Goal: Information Seeking & Learning: Learn about a topic

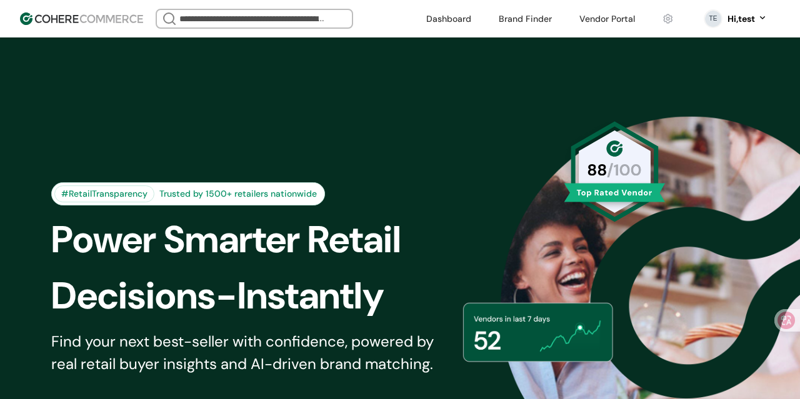
click at [274, 7] on header "We Came Up Empty Looks like there aren’t any matches at the moment. Refine your…" at bounding box center [400, 18] width 800 height 37
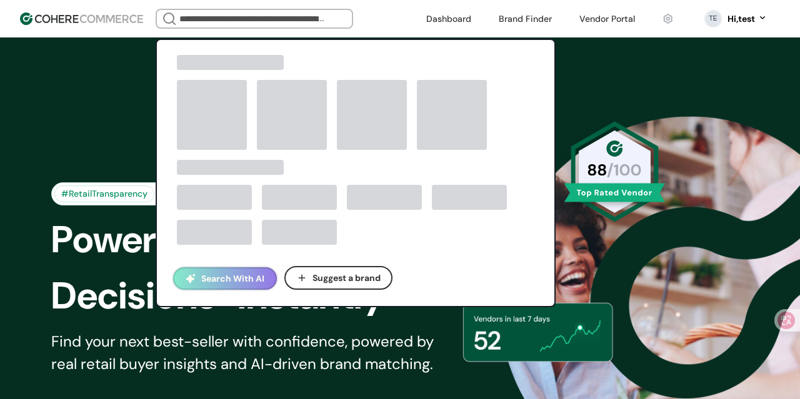
click at [271, 24] on input "search" at bounding box center [254, 18] width 155 height 17
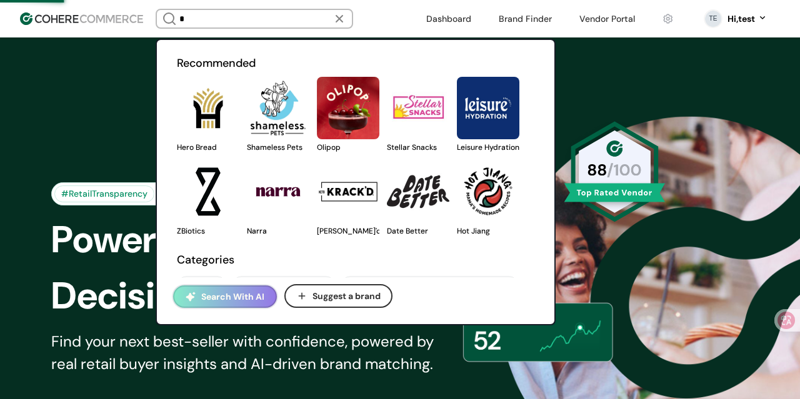
type input "*"
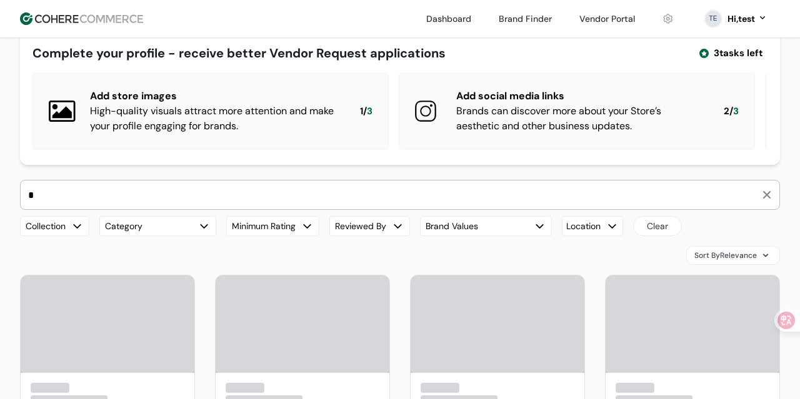
scroll to position [46, 0]
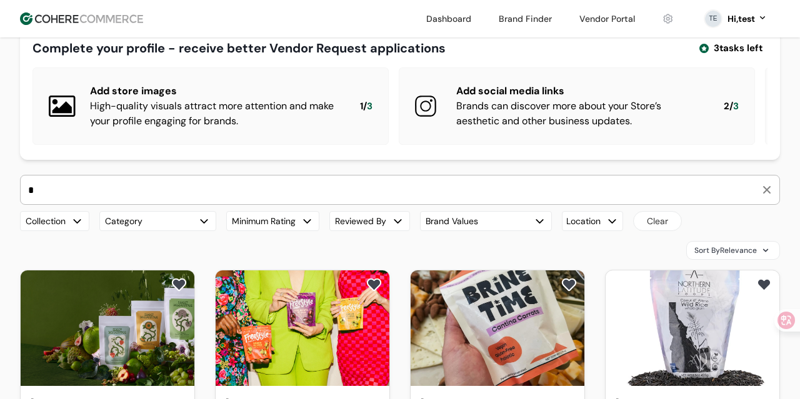
click at [610, 225] on div "button" at bounding box center [611, 221] width 13 height 13
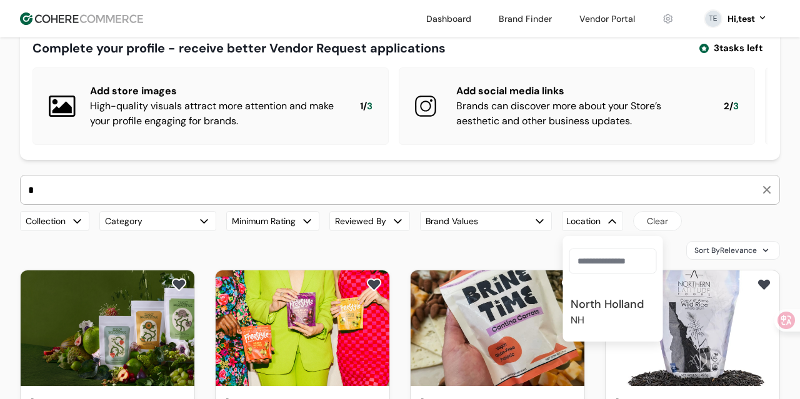
click at [600, 309] on div "North Holland" at bounding box center [606, 304] width 73 height 17
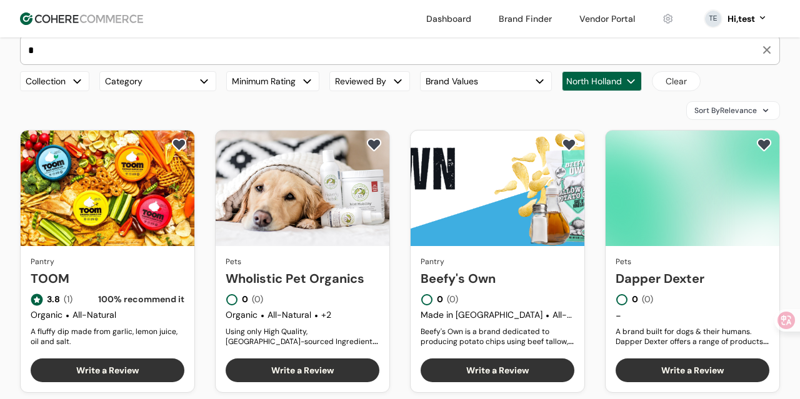
scroll to position [177, 0]
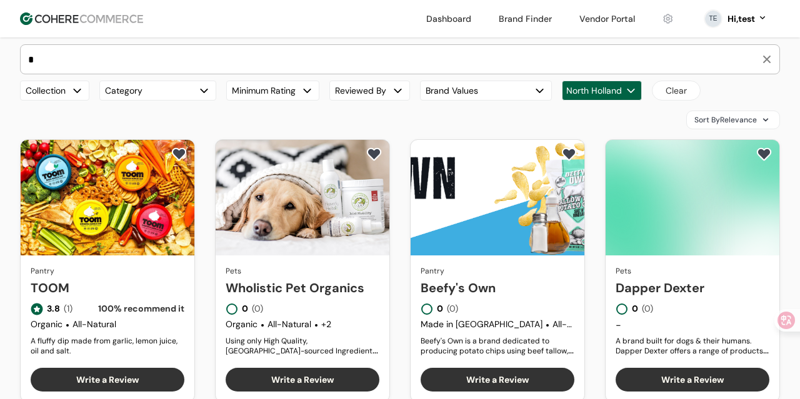
click at [623, 92] on div "North Holland" at bounding box center [602, 91] width 80 height 20
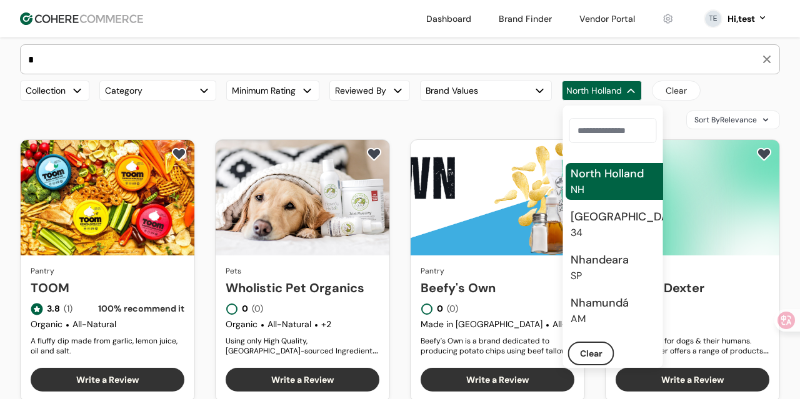
click at [507, 119] on div "Sort By Relevance" at bounding box center [400, 120] width 760 height 19
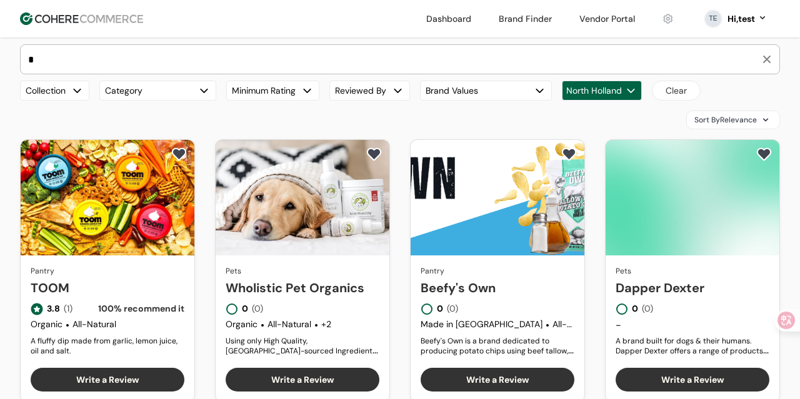
click at [614, 81] on div "North Holland" at bounding box center [602, 91] width 80 height 20
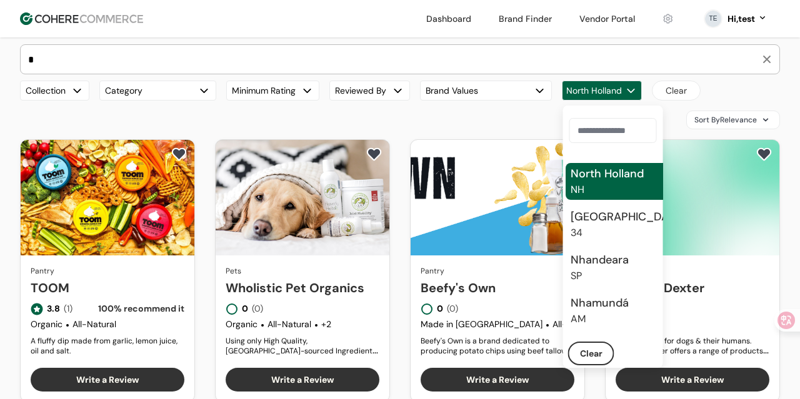
click at [614, 81] on div "North Holland" at bounding box center [602, 91] width 80 height 20
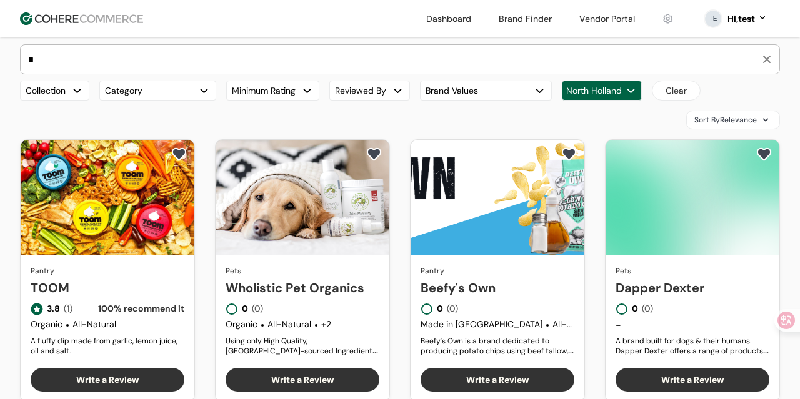
click at [529, 97] on button "Brand Values" at bounding box center [486, 91] width 132 height 20
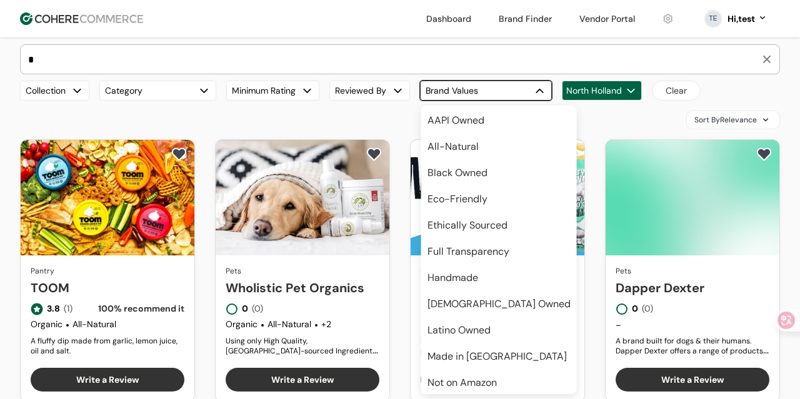
click at [529, 97] on button "Brand Values" at bounding box center [486, 91] width 132 height 20
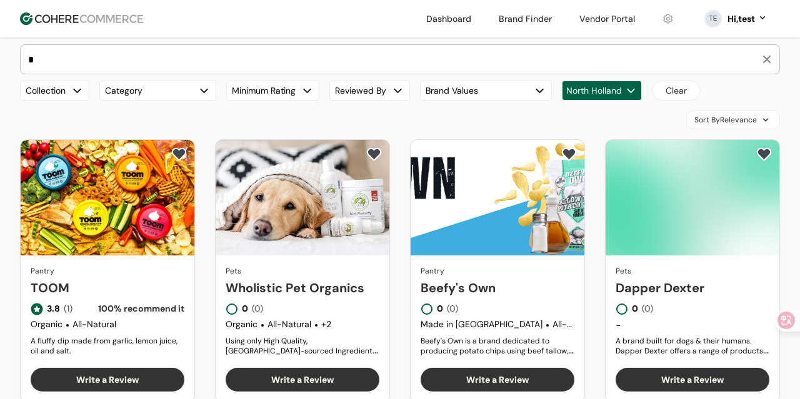
click at [414, 94] on div "Collection Category Minimum Rating Reviewed By Brand Values [GEOGRAPHIC_DATA] […" at bounding box center [400, 91] width 760 height 20
click at [379, 94] on button "Reviewed By" at bounding box center [369, 91] width 81 height 20
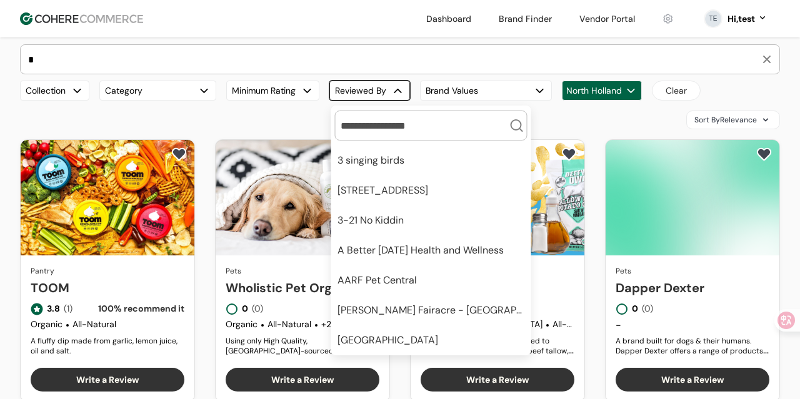
click at [379, 94] on button "Reviewed By" at bounding box center [369, 91] width 81 height 20
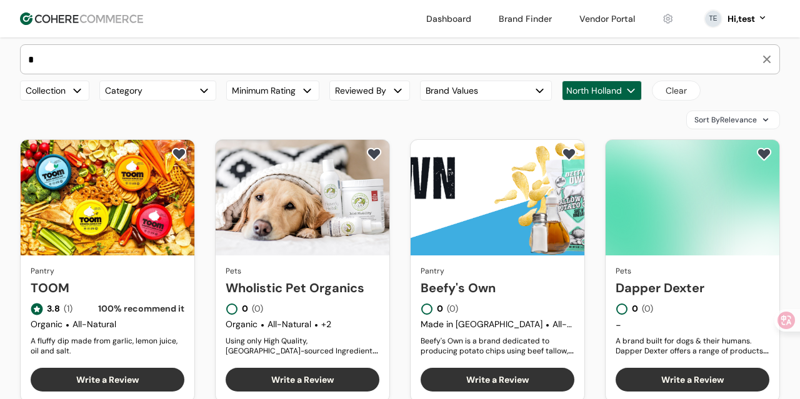
click at [282, 79] on div "* Brands Hero Bread Pantry 89 /100 Fishwife Pantry 84 /100 Green Juju Pets 85 /…" at bounding box center [400, 72] width 760 height 56
click at [281, 84] on button "Minimum Rating" at bounding box center [272, 91] width 93 height 20
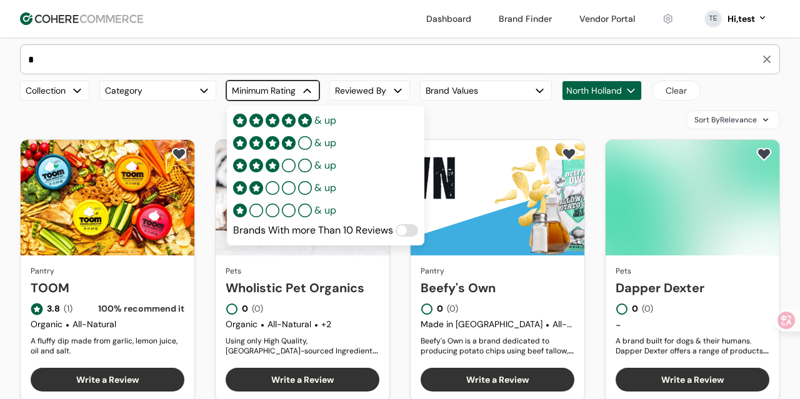
click at [314, 87] on div "button" at bounding box center [307, 90] width 13 height 13
click at [400, 227] on span at bounding box center [402, 231] width 10 height 10
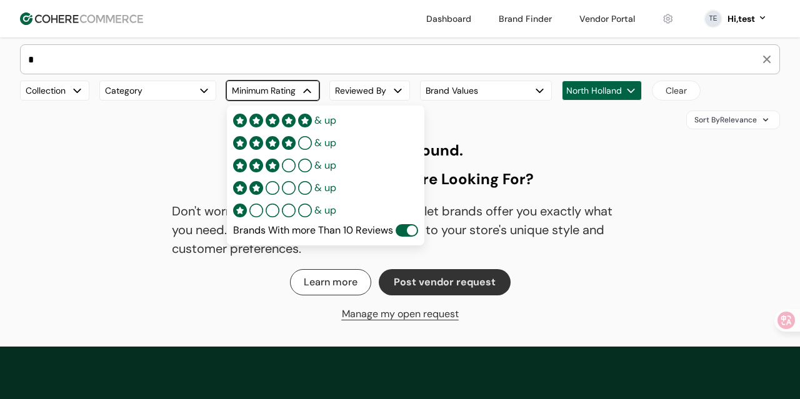
click at [400, 227] on span at bounding box center [406, 230] width 22 height 12
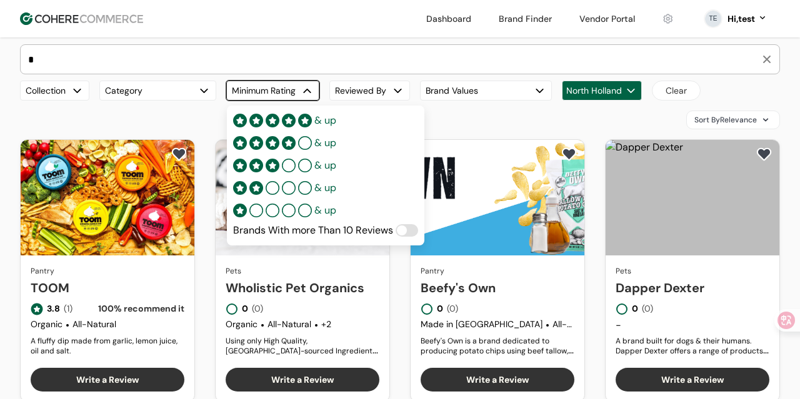
click at [326, 126] on span "& up" at bounding box center [325, 120] width 22 height 15
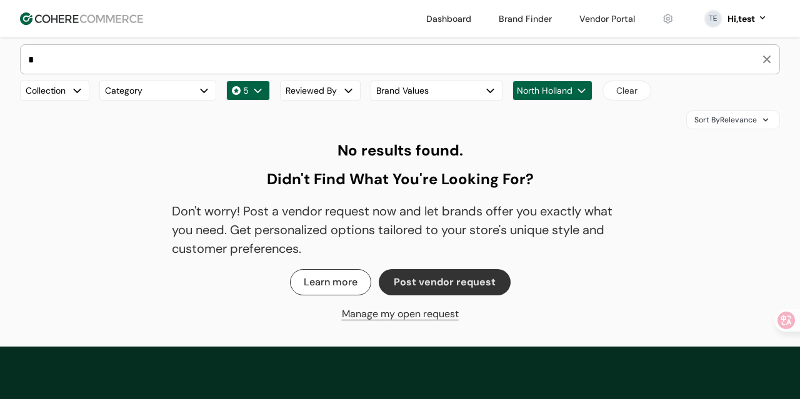
click at [253, 86] on div "button" at bounding box center [257, 90] width 13 height 13
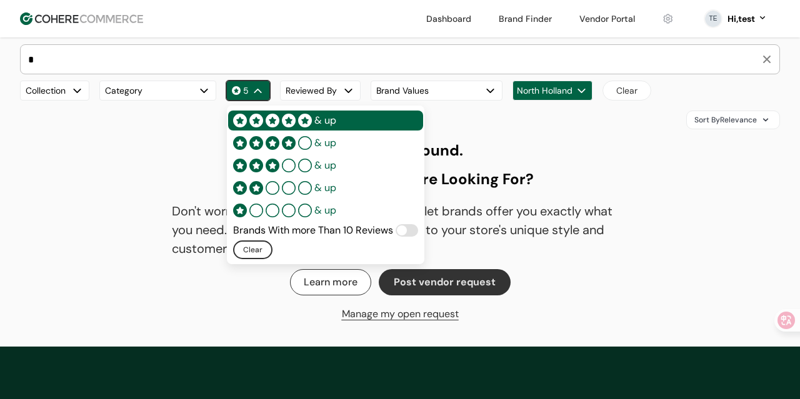
click at [297, 141] on div "& up" at bounding box center [284, 143] width 103 height 15
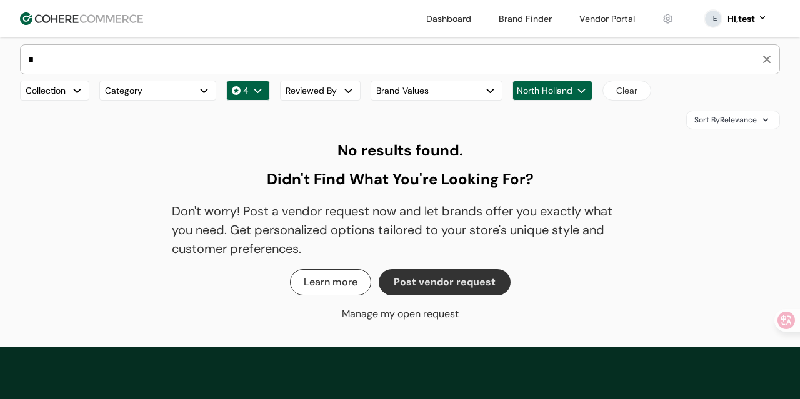
click at [260, 92] on div "button" at bounding box center [257, 90] width 13 height 13
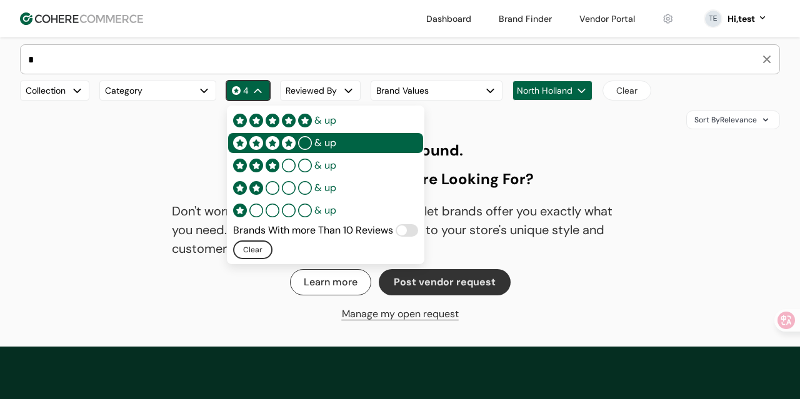
click at [292, 160] on div "& up" at bounding box center [284, 165] width 103 height 15
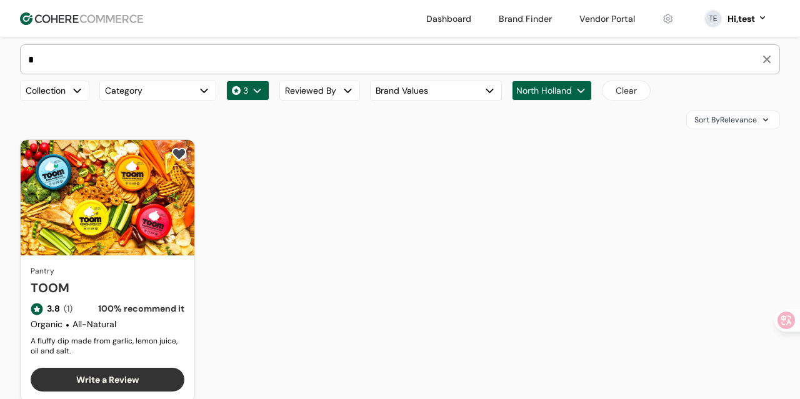
click at [229, 116] on div "Sort By Relevance" at bounding box center [400, 120] width 760 height 19
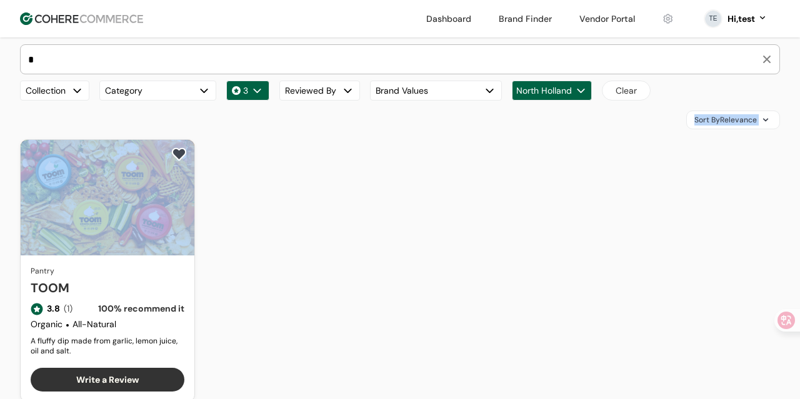
click at [229, 116] on div "Sort By Relevance" at bounding box center [400, 120] width 760 height 19
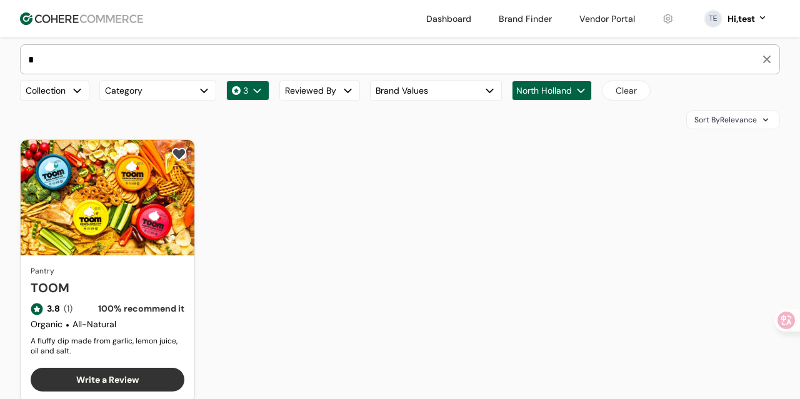
click at [241, 122] on div "Sort By Relevance" at bounding box center [400, 120] width 760 height 19
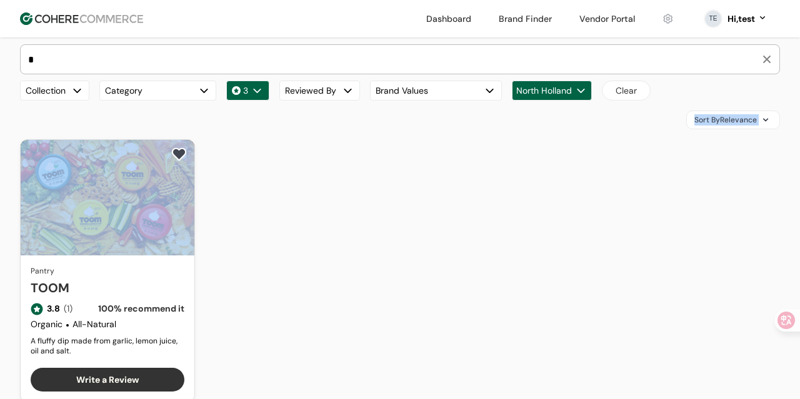
click at [241, 122] on div "Sort By Relevance" at bounding box center [400, 120] width 760 height 19
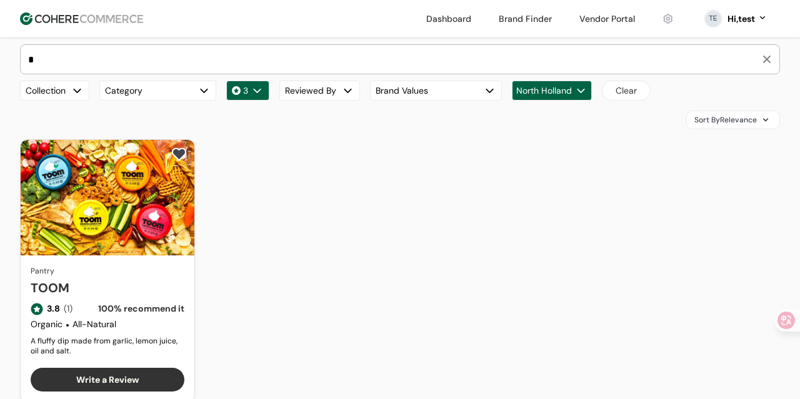
click at [248, 122] on div "Sort By Relevance" at bounding box center [400, 120] width 760 height 19
click at [258, 87] on div "button" at bounding box center [257, 90] width 13 height 13
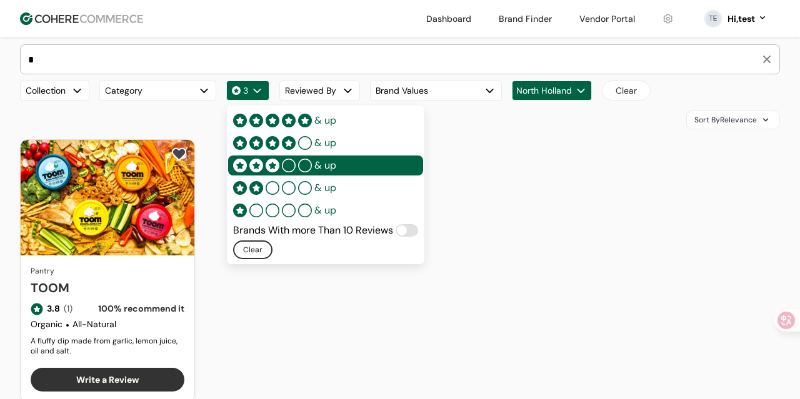
click at [260, 88] on div "button" at bounding box center [257, 90] width 13 height 13
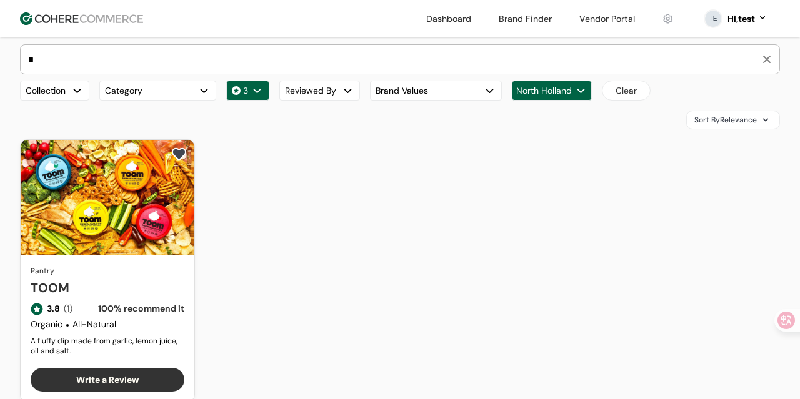
click at [582, 92] on div "button" at bounding box center [580, 90] width 13 height 13
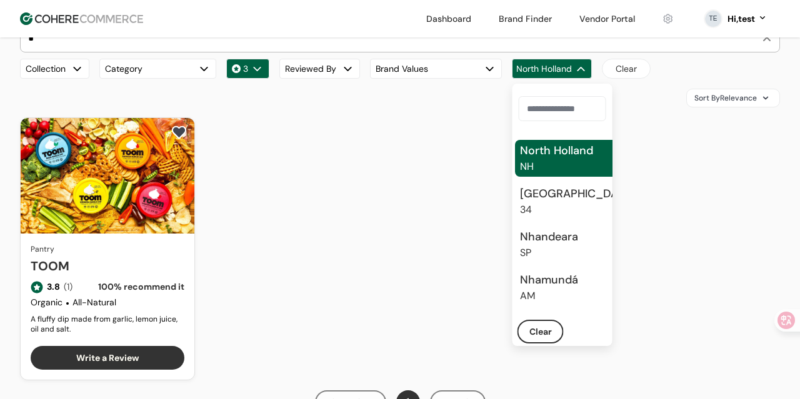
scroll to position [221, 0]
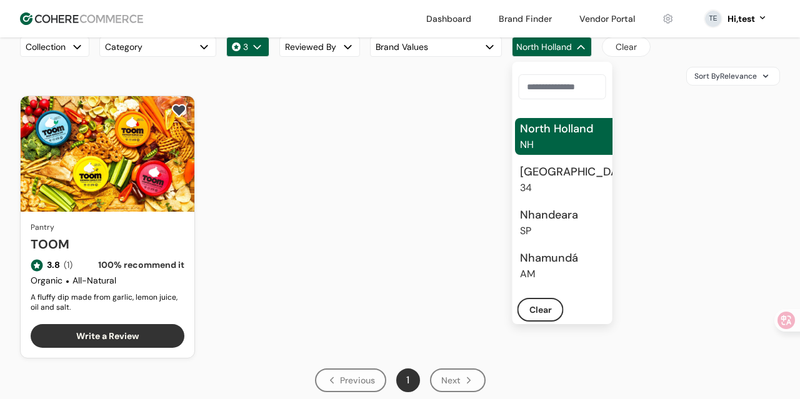
click at [557, 262] on div "Nhamundá" at bounding box center [549, 258] width 58 height 17
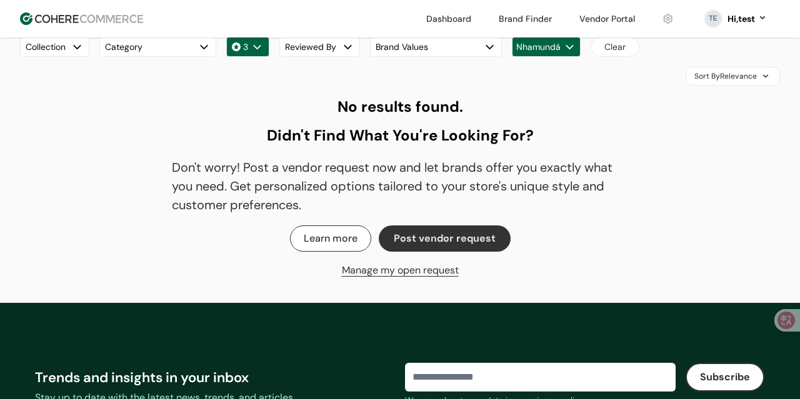
click at [249, 53] on button "3" at bounding box center [247, 47] width 43 height 20
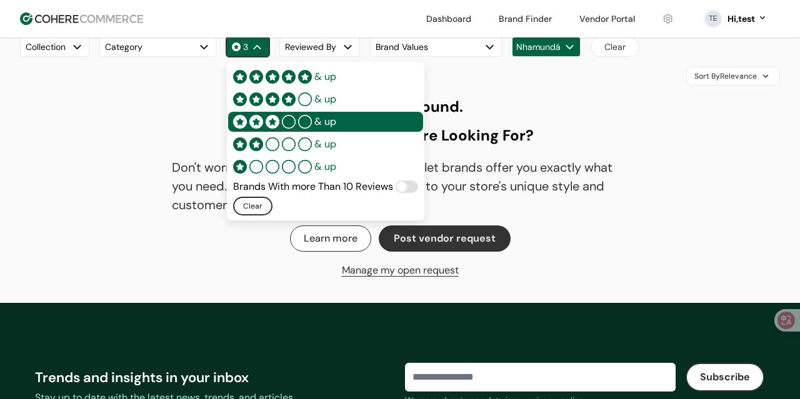
click at [256, 221] on div "No results found. Didn't Find What You're Looking For? Don't worry! Post a vend…" at bounding box center [400, 189] width 456 height 187
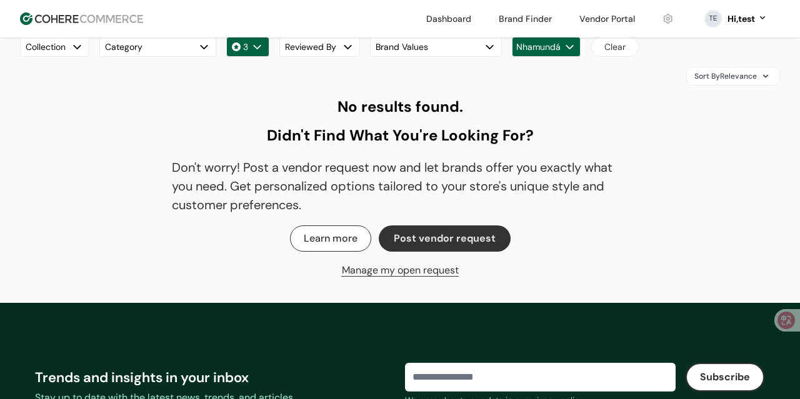
click at [254, 57] on div "* Brands Hero Bread Pantry 89 /100 Fishwife Pantry 84 /100 Green Juju Pets 85 /…" at bounding box center [400, 142] width 760 height 282
click at [254, 51] on div "button" at bounding box center [257, 47] width 13 height 13
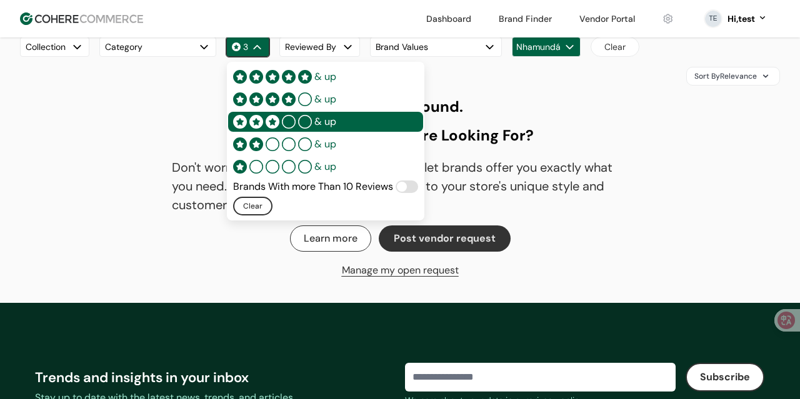
click at [250, 206] on button "Clear" at bounding box center [252, 206] width 39 height 19
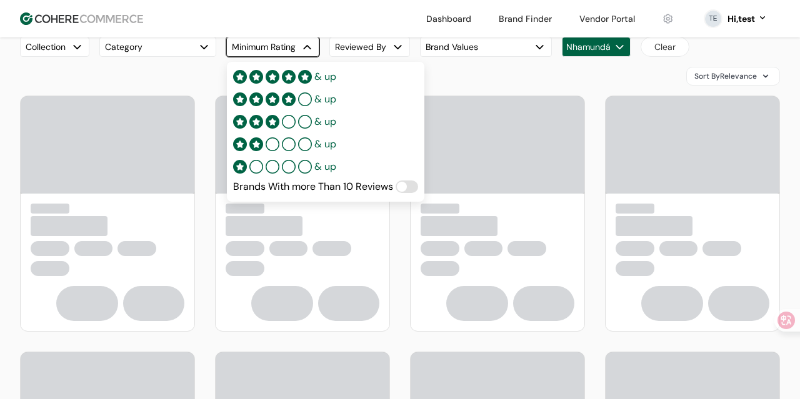
scroll to position [210, 0]
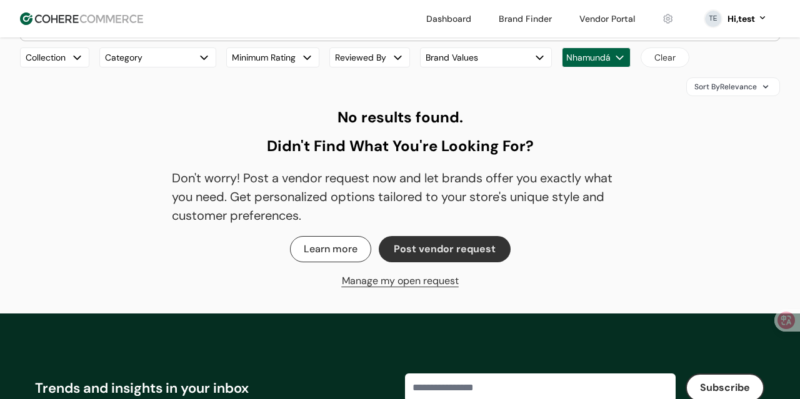
click at [680, 53] on button "Clear" at bounding box center [664, 57] width 49 height 20
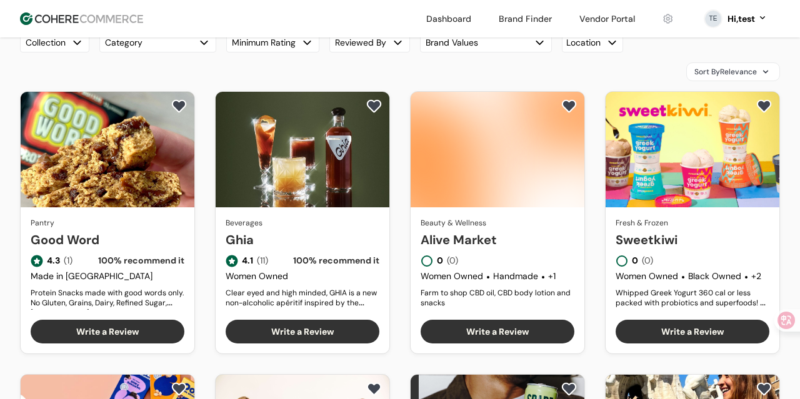
scroll to position [551, 0]
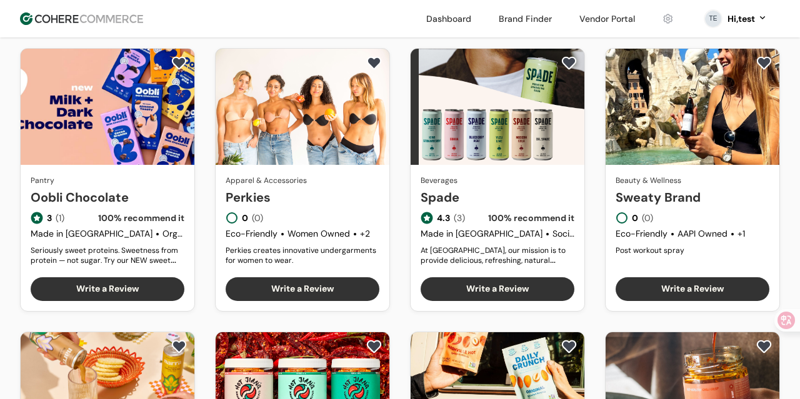
click at [397, 201] on div "Pantry Good Word 4.3 (1) 100 % recommend it Made in [GEOGRAPHIC_DATA] Protein S…" at bounding box center [400, 180] width 760 height 830
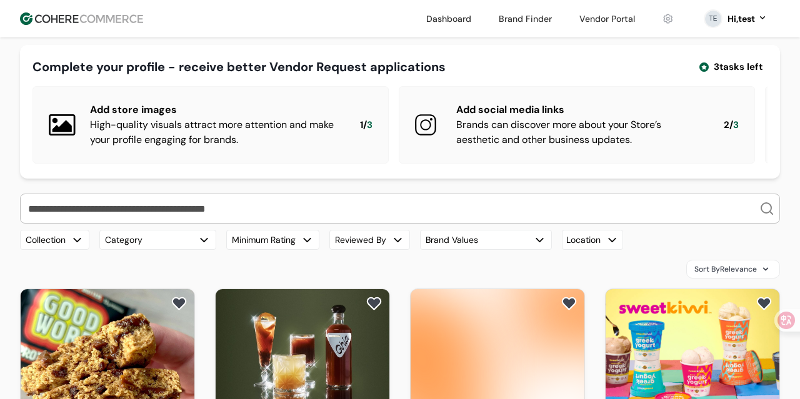
scroll to position [0, 0]
